Goal: Check status: Check status

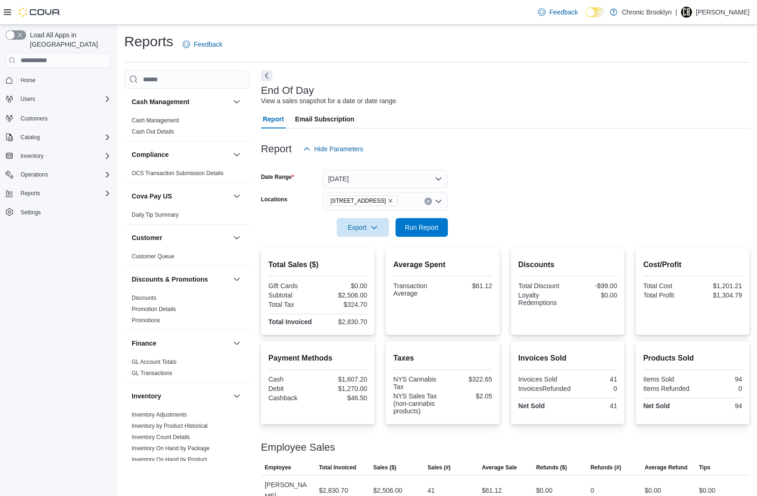
scroll to position [7, 0]
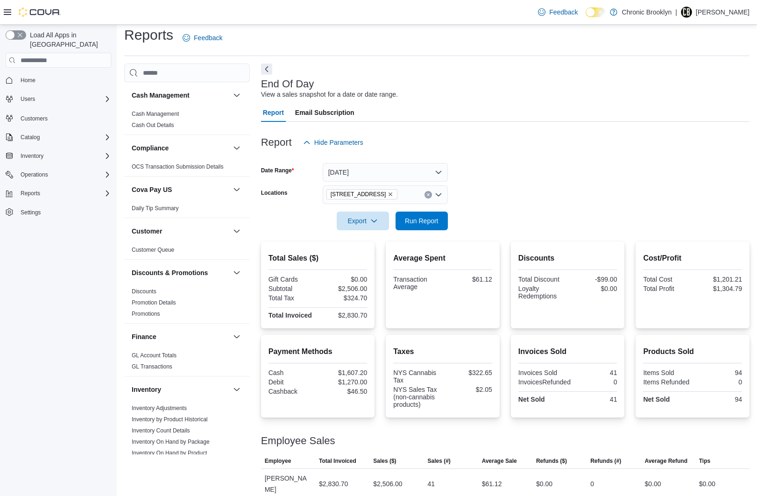
drag, startPoint x: 734, startPoint y: 139, endPoint x: 368, endPoint y: 85, distance: 369.7
click at [733, 139] on div "Report Hide Parameters" at bounding box center [505, 142] width 489 height 19
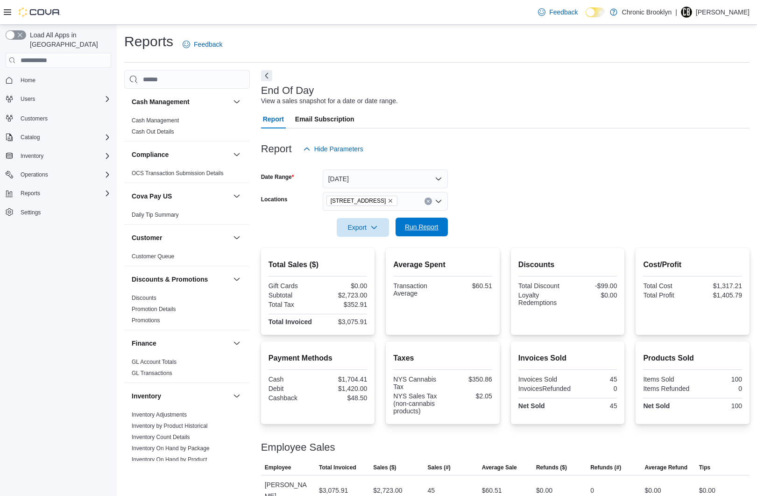
click at [428, 221] on span "Run Report" at bounding box center [421, 227] width 41 height 19
click at [430, 225] on span "Run Report" at bounding box center [422, 226] width 34 height 9
click at [429, 222] on span "Run Report" at bounding box center [421, 227] width 41 height 19
click at [436, 225] on span "Run Report" at bounding box center [422, 226] width 34 height 9
